Goal: Find specific page/section: Find specific page/section

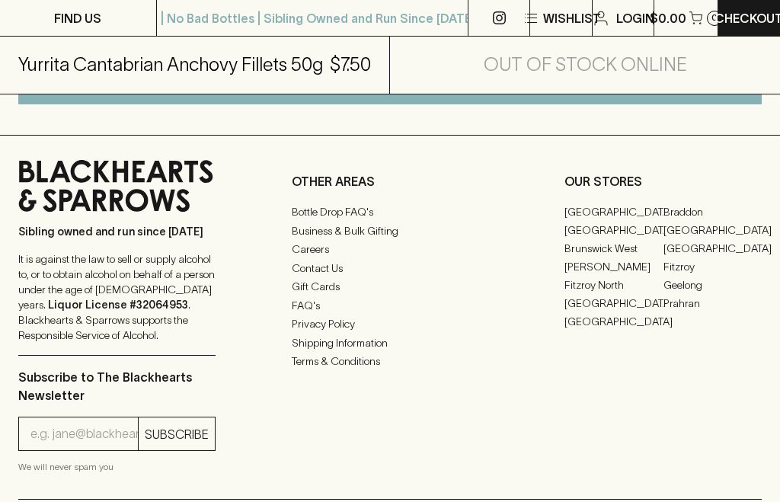
scroll to position [952, 0]
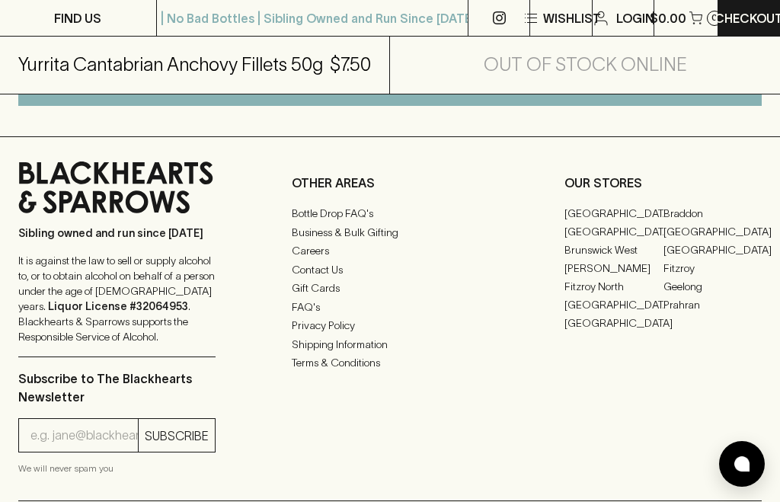
click at [630, 253] on link "Brunswick West" at bounding box center [613, 250] width 98 height 18
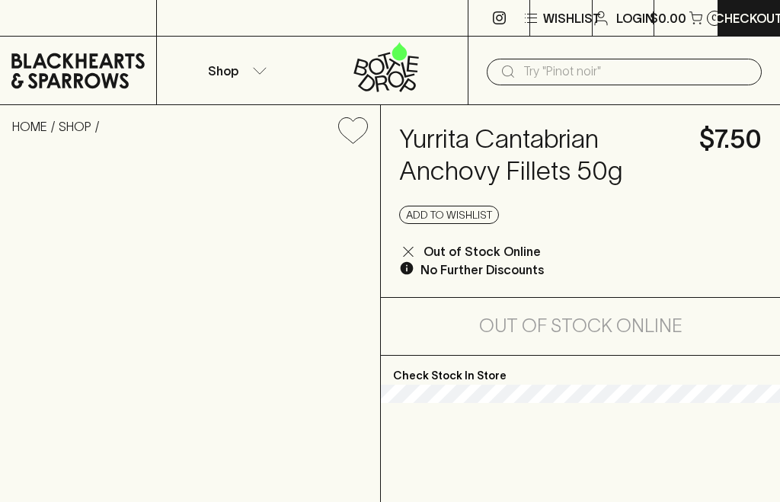
click at [554, 78] on input "text" at bounding box center [636, 71] width 226 height 24
click at [605, 78] on input "text" at bounding box center [636, 71] width 226 height 24
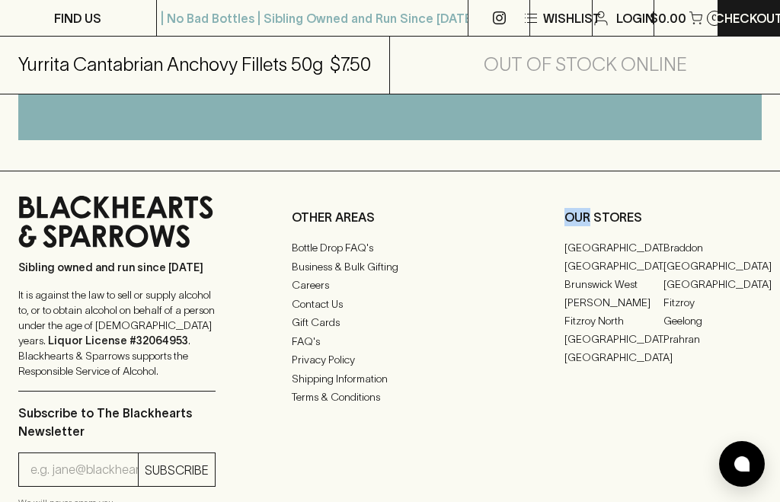
scroll to position [919, 0]
click at [608, 266] on link "[GEOGRAPHIC_DATA]" at bounding box center [613, 265] width 98 height 18
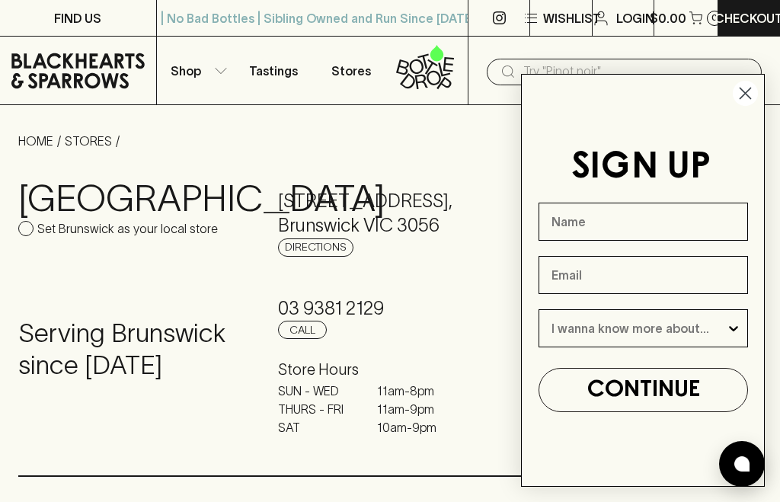
click at [751, 106] on circle "Close dialog" at bounding box center [744, 93] width 25 height 25
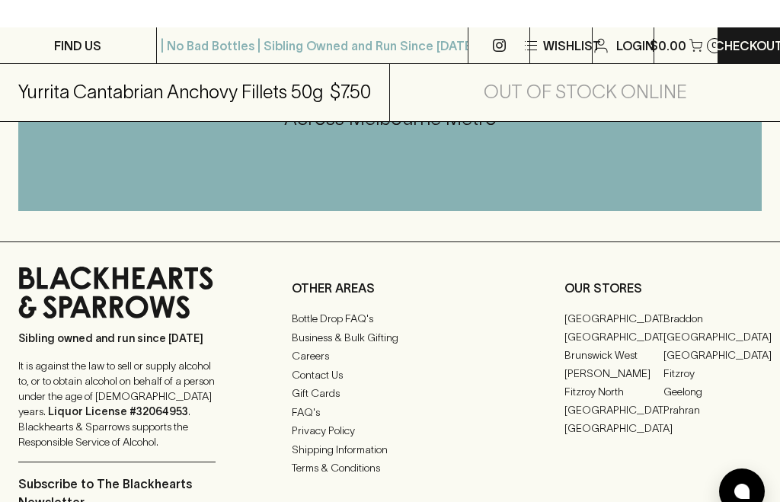
scroll to position [847, 0]
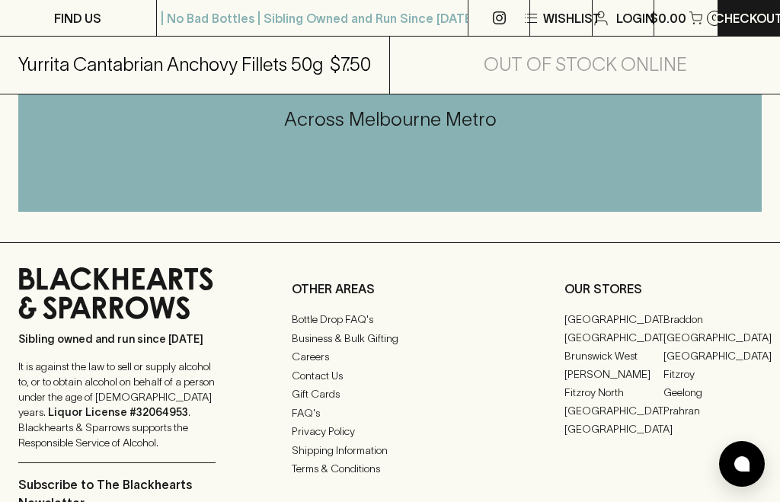
click at [727, 346] on link "[GEOGRAPHIC_DATA]" at bounding box center [712, 355] width 98 height 18
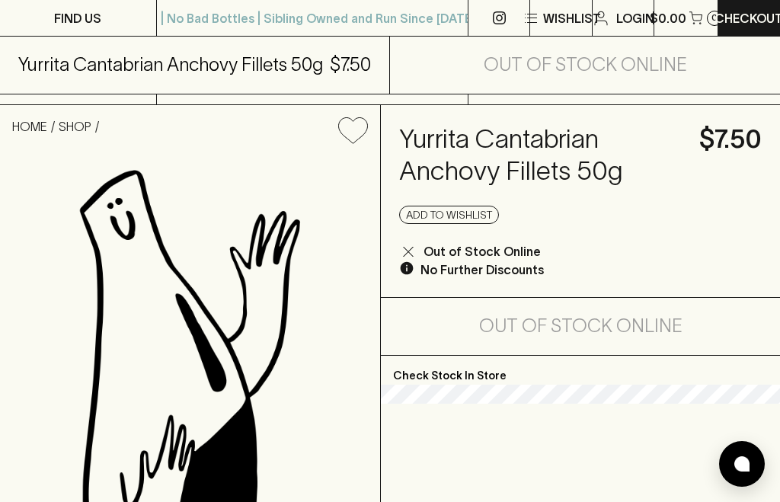
scroll to position [898, 0]
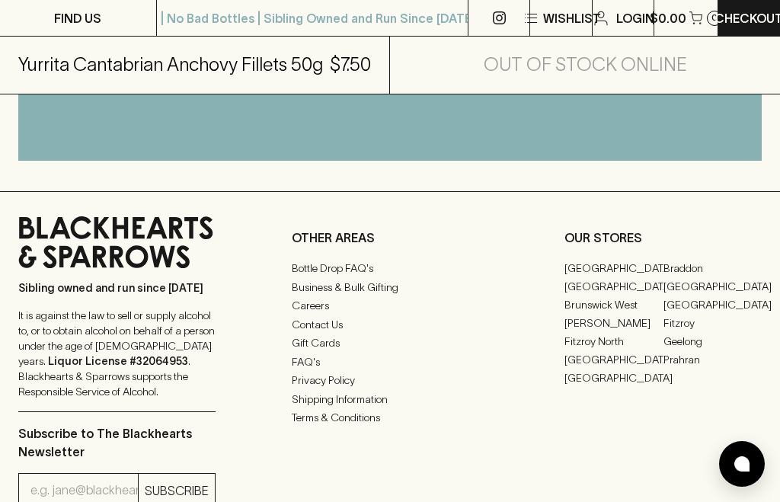
click at [691, 322] on link "Fitzroy" at bounding box center [712, 323] width 98 height 18
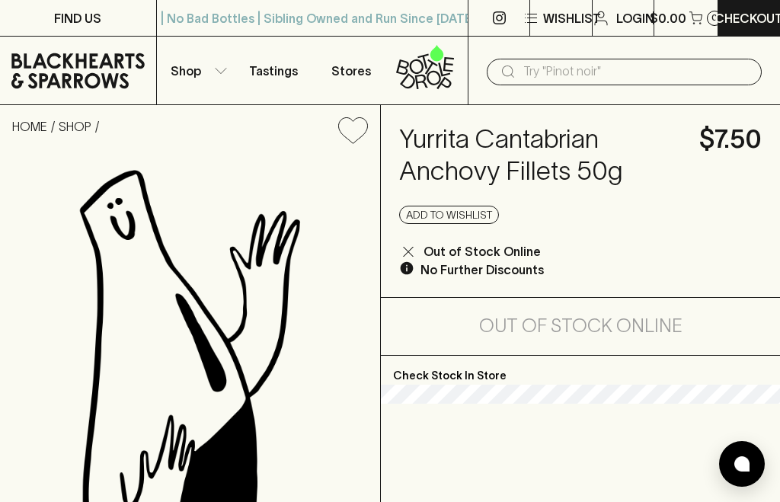
scroll to position [898, 0]
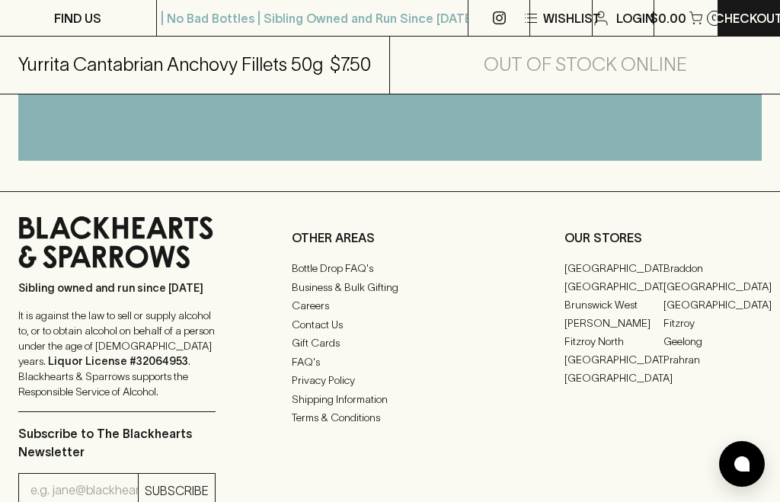
click at [621, 346] on link "Fitzroy North" at bounding box center [613, 341] width 98 height 18
